Goal: Connect with others: Connect with others

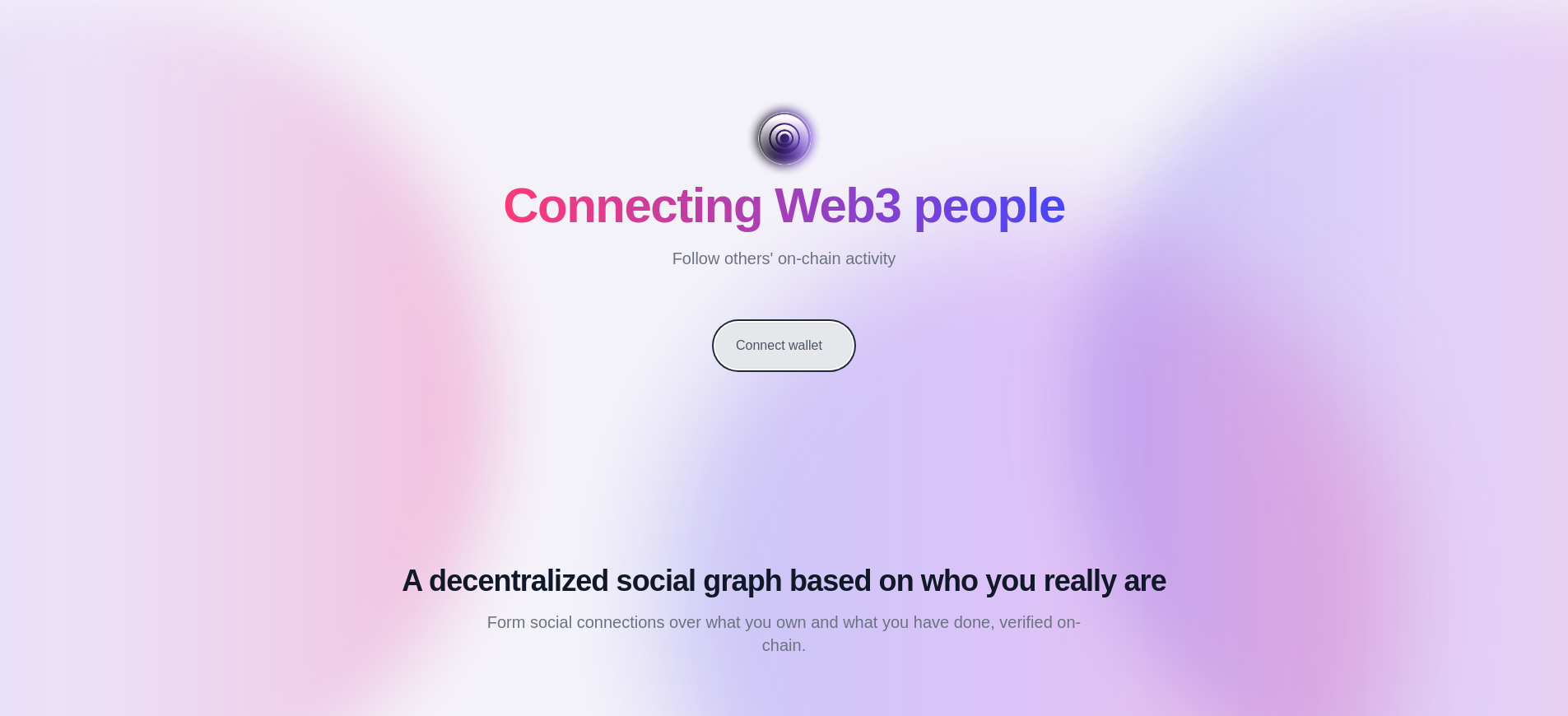
click at [783, 345] on button "Connect wallet" at bounding box center [784, 345] width 137 height 46
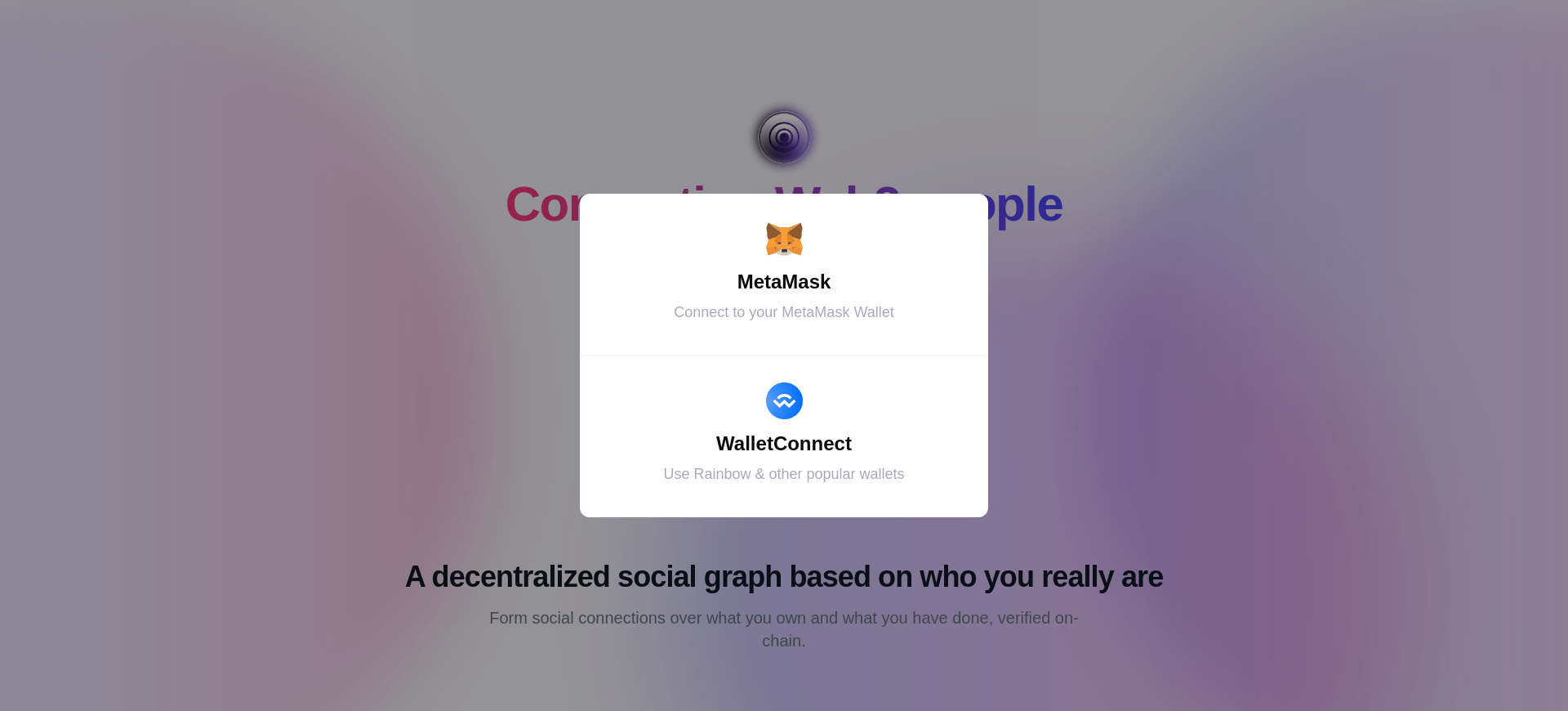
click at [784, 282] on div "MetaMask" at bounding box center [784, 282] width 367 height 30
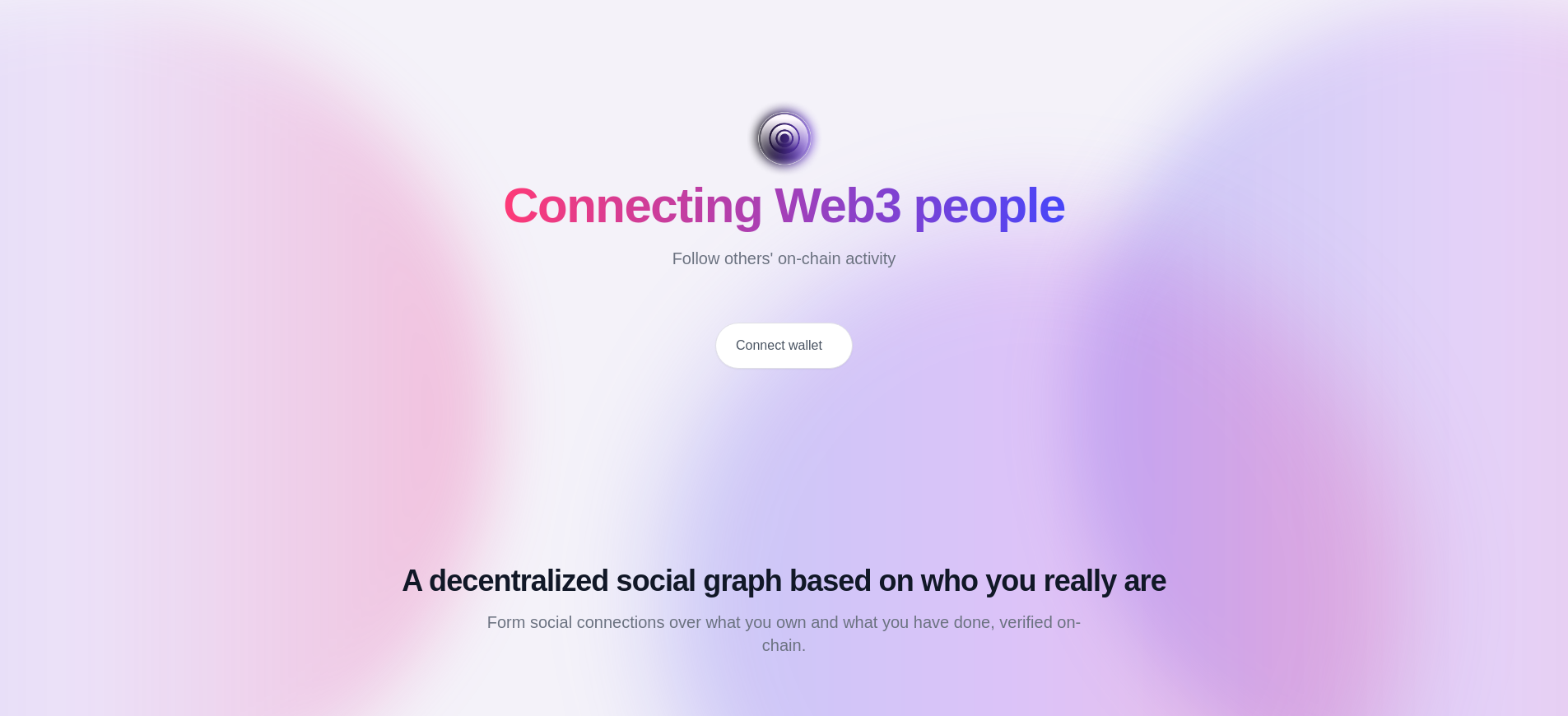
click at [783, 345] on button "Connect wallet" at bounding box center [784, 345] width 137 height 46
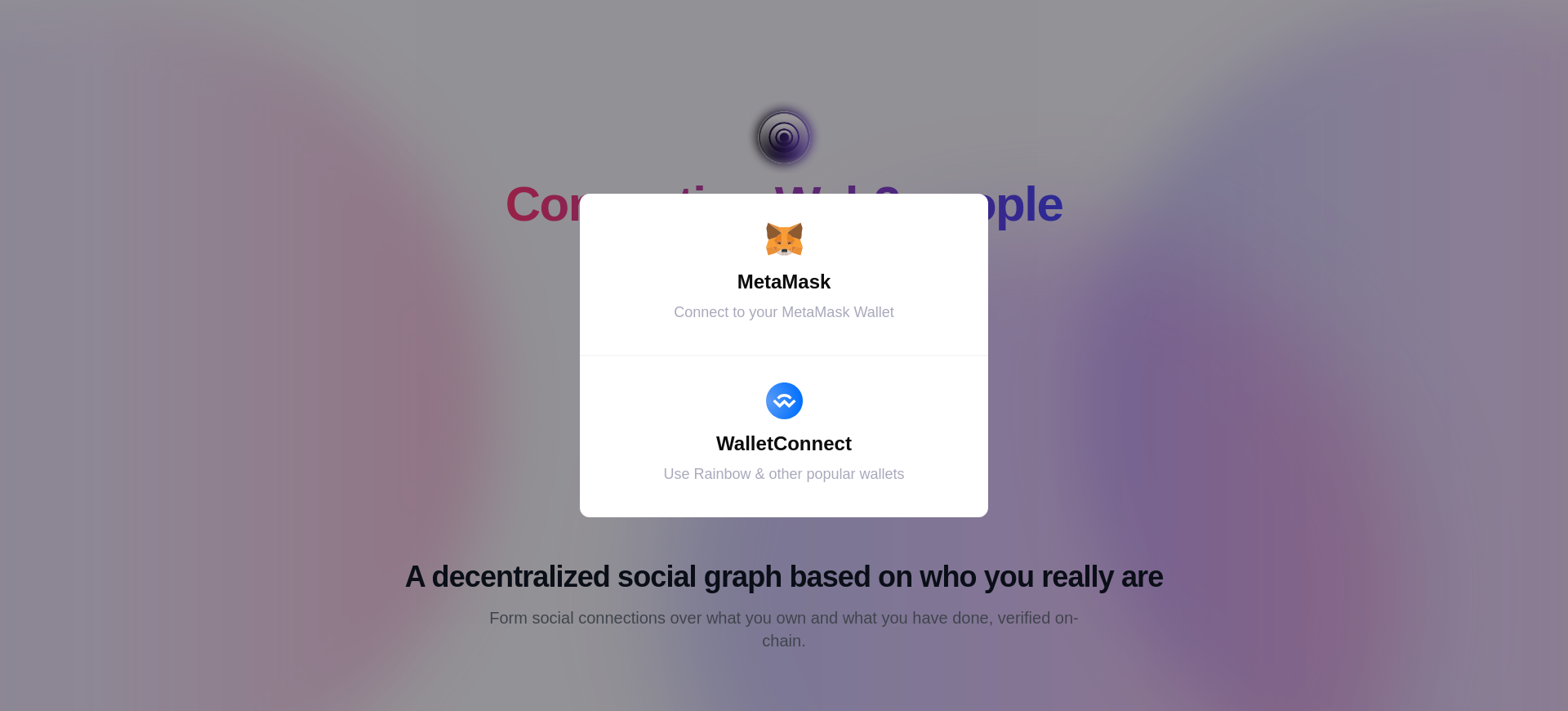
click at [784, 282] on div "MetaMask" at bounding box center [784, 282] width 367 height 30
